Goal: Entertainment & Leisure: Consume media (video, audio)

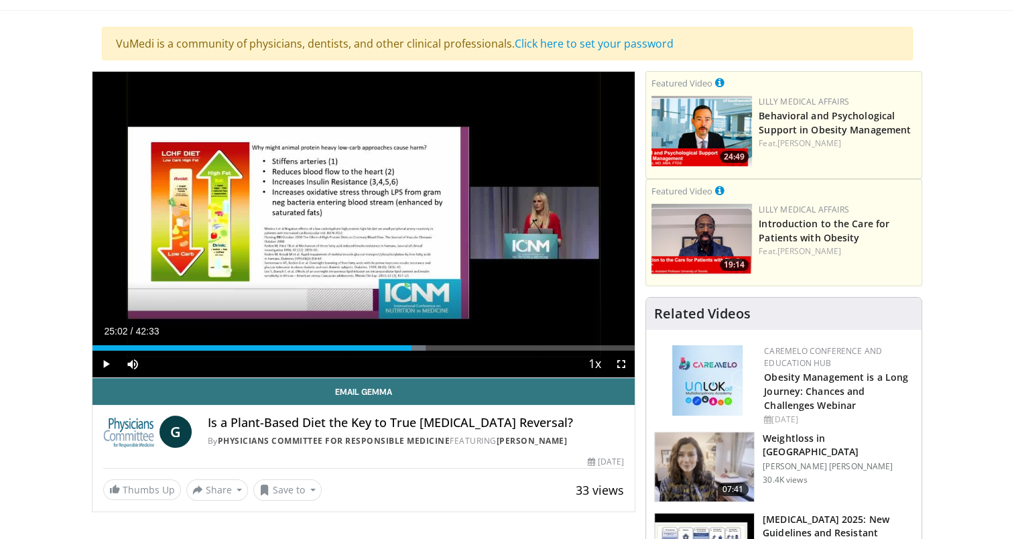
click at [107, 361] on span "Video Player" at bounding box center [105, 363] width 27 height 27
click at [105, 358] on span "Video Player" at bounding box center [105, 363] width 27 height 27
click at [104, 359] on span "Video Player" at bounding box center [105, 363] width 27 height 27
click at [105, 359] on span "Video Player" at bounding box center [105, 363] width 27 height 27
click at [106, 362] on span "Video Player" at bounding box center [105, 363] width 27 height 27
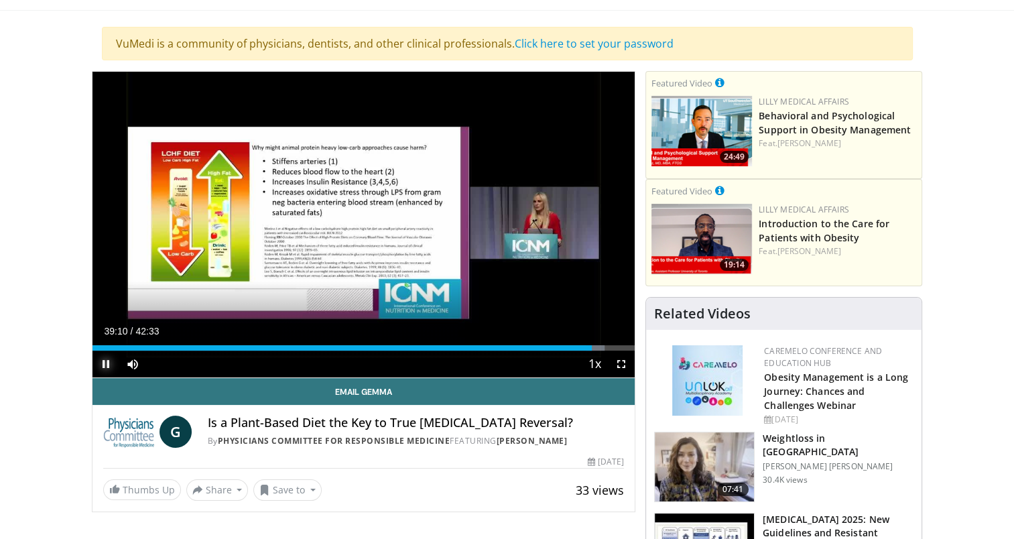
click at [105, 366] on span "Video Player" at bounding box center [105, 363] width 27 height 27
click at [105, 358] on span "Video Player" at bounding box center [105, 363] width 27 height 27
click at [105, 362] on span "Video Player" at bounding box center [105, 363] width 27 height 27
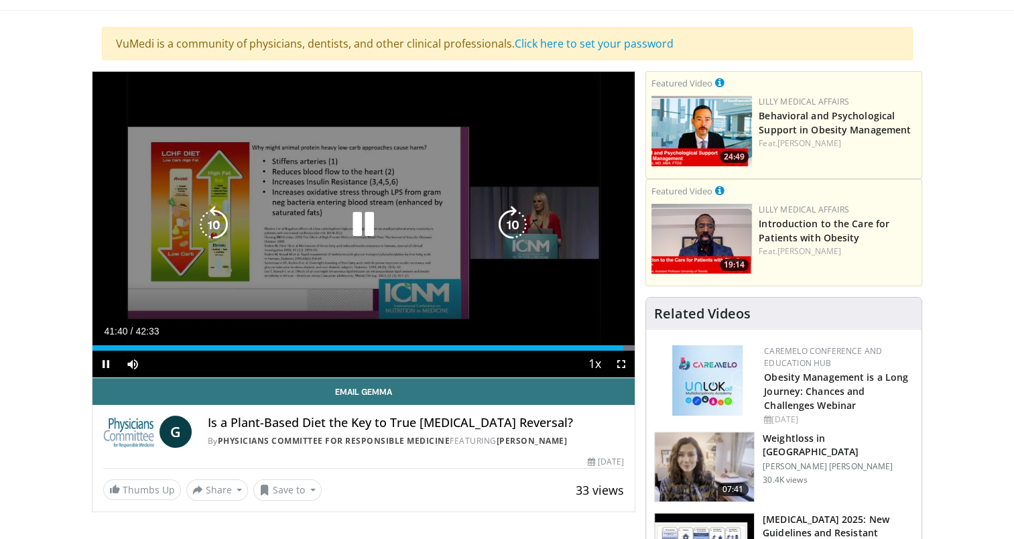
click at [103, 364] on video-js "**********" at bounding box center [363, 225] width 543 height 306
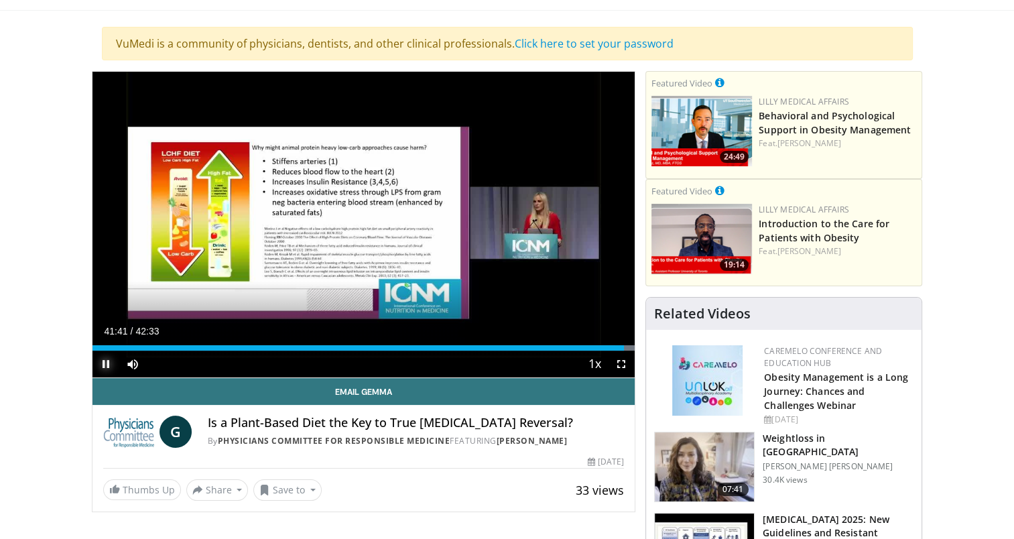
click at [105, 368] on span "Video Player" at bounding box center [105, 363] width 27 height 27
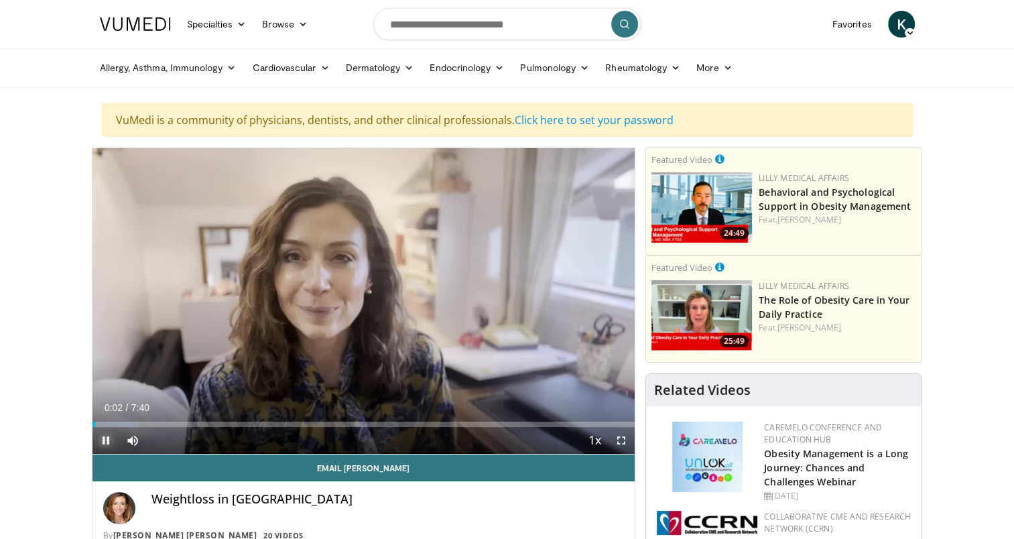
click at [100, 440] on span "Video Player" at bounding box center [105, 440] width 27 height 27
